Goal: Find specific page/section: Find specific page/section

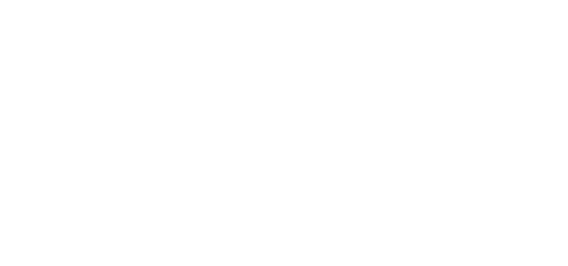
click at [160, 0] on html at bounding box center [284, 0] width 568 height 0
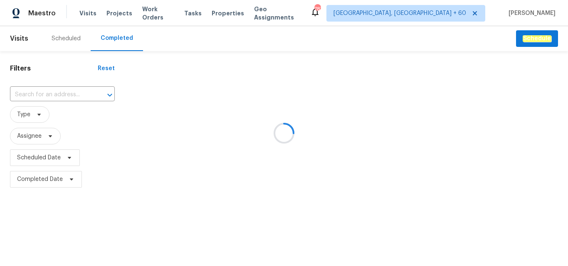
click at [42, 93] on div at bounding box center [284, 133] width 568 height 266
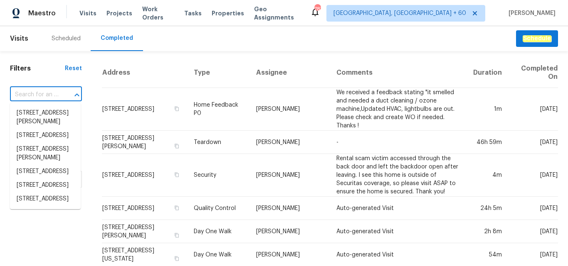
click at [33, 93] on input "text" at bounding box center [34, 95] width 49 height 13
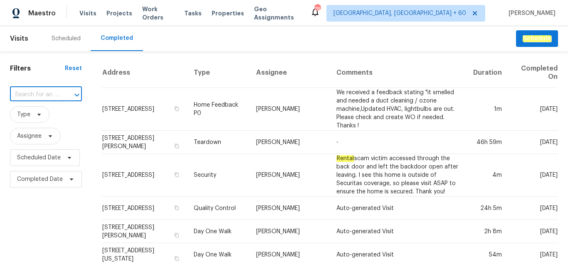
paste input "[STREET_ADDRESS]"
type input "[STREET_ADDRESS]"
click at [43, 118] on li "[STREET_ADDRESS]" at bounding box center [45, 113] width 71 height 14
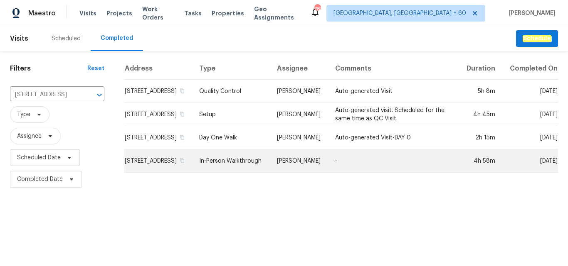
click at [224, 172] on td "In-Person Walkthrough" at bounding box center [231, 161] width 78 height 23
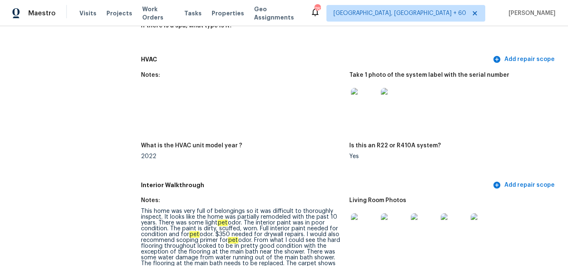
scroll to position [1039, 0]
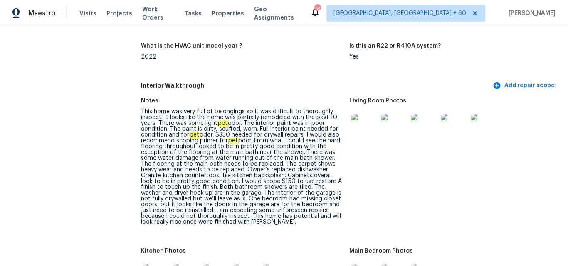
click at [362, 128] on img at bounding box center [364, 127] width 27 height 27
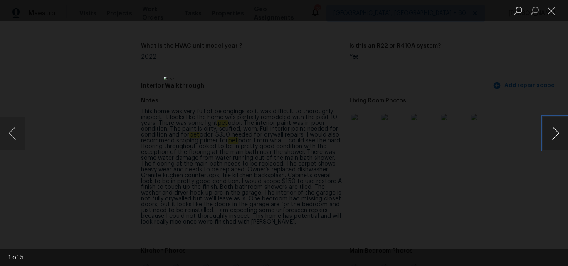
click at [559, 129] on button "Next image" at bounding box center [555, 133] width 25 height 33
click at [552, 126] on button "Next image" at bounding box center [555, 133] width 25 height 33
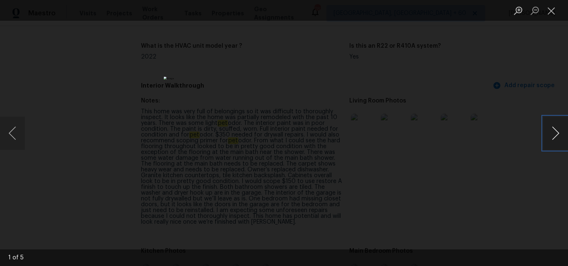
click at [553, 126] on button "Next image" at bounding box center [555, 133] width 25 height 33
click at [556, 127] on button "Next image" at bounding box center [555, 133] width 25 height 33
click at [458, 177] on div "Lightbox" at bounding box center [284, 133] width 568 height 266
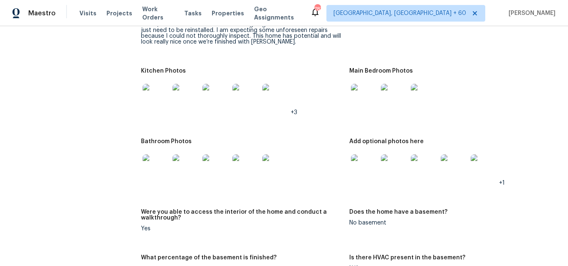
scroll to position [1205, 0]
